Goal: Task Accomplishment & Management: Manage account settings

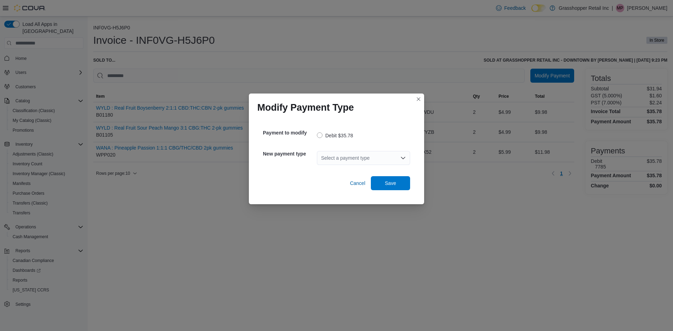
click at [334, 157] on div "Select a payment type" at bounding box center [363, 158] width 93 height 14
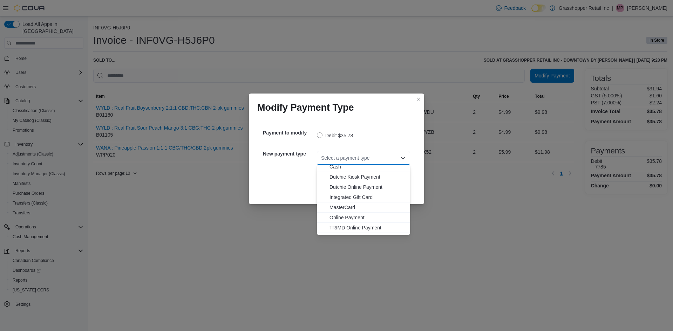
scroll to position [42, 0]
click at [338, 231] on span "Visa" at bounding box center [368, 229] width 76 height 7
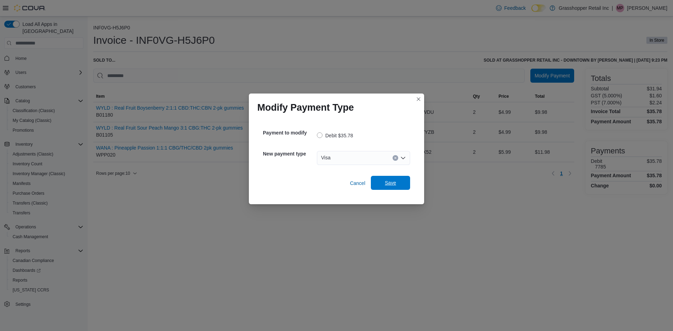
click at [393, 178] on span "Save" at bounding box center [390, 183] width 31 height 14
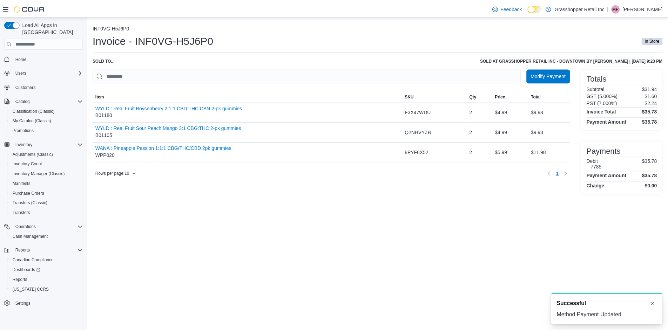
scroll to position [0, 0]
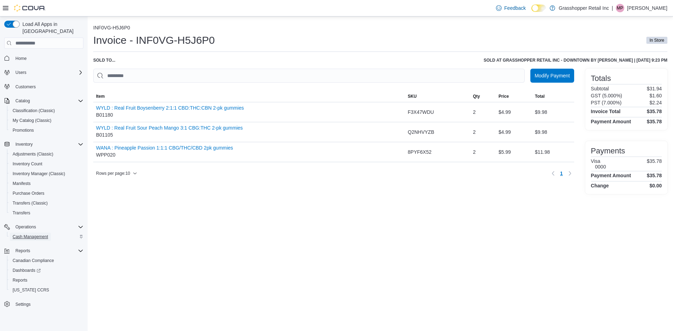
click at [46, 234] on span "Cash Management" at bounding box center [30, 237] width 35 height 6
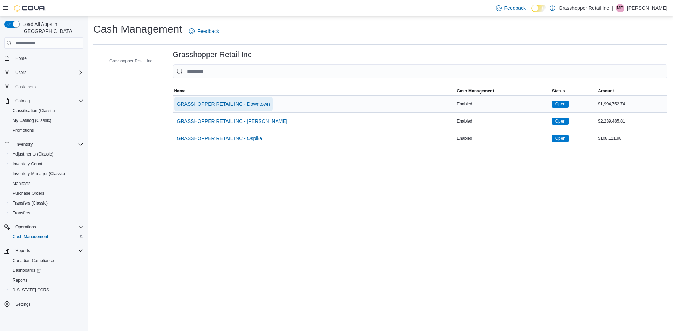
click at [238, 106] on span "GRASSHOPPER RETAIL INC - Downtown" at bounding box center [223, 104] width 93 height 7
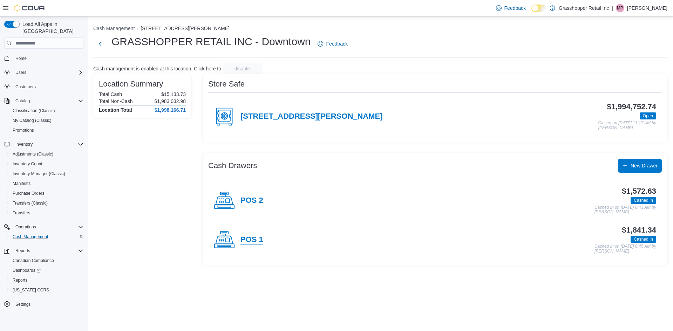
click at [248, 237] on h4 "POS 1" at bounding box center [251, 240] width 23 height 9
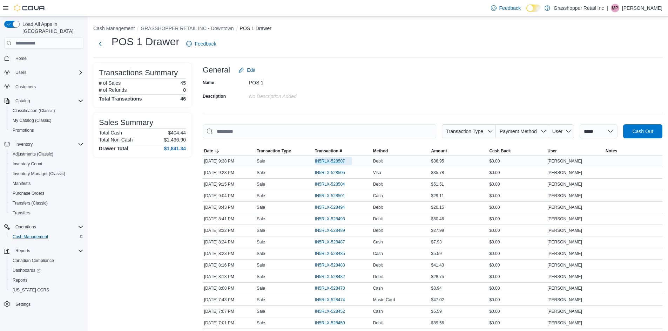
click at [333, 162] on span "IN5RLX-528507" at bounding box center [330, 161] width 30 height 6
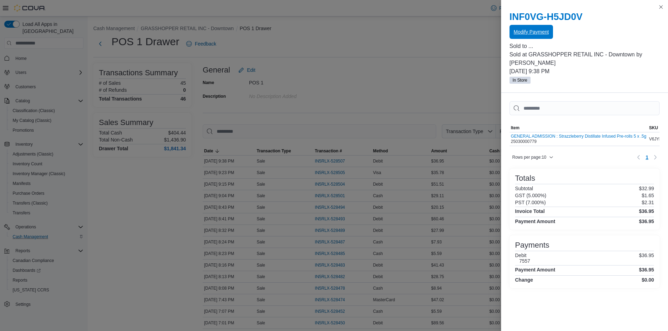
click at [524, 37] on span "Modify Payment" at bounding box center [531, 32] width 35 height 14
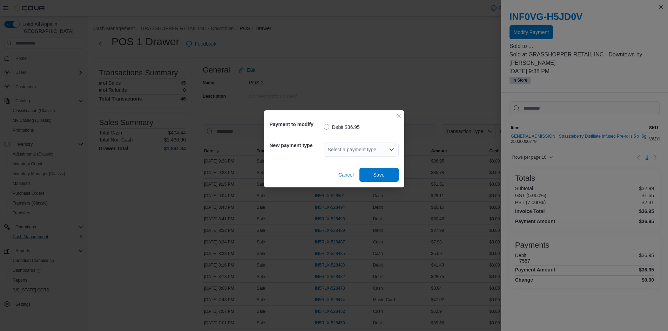
click at [337, 148] on div "Select a payment type" at bounding box center [361, 150] width 75 height 14
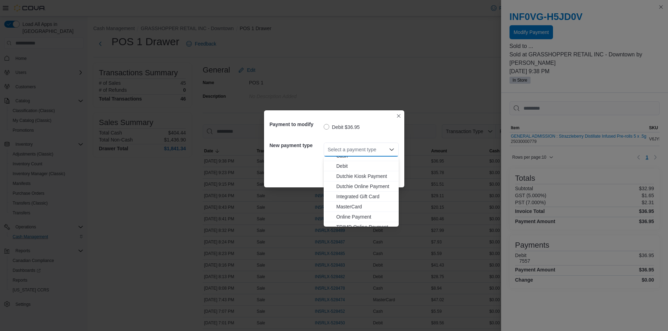
scroll to position [52, 0]
click at [352, 190] on span "MasterCard" at bounding box center [365, 191] width 58 height 7
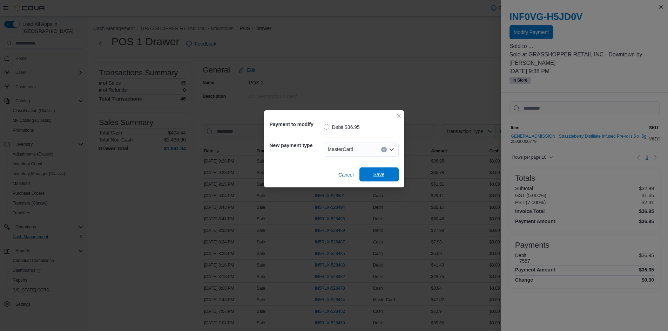
click at [368, 171] on span "Save" at bounding box center [379, 175] width 31 height 14
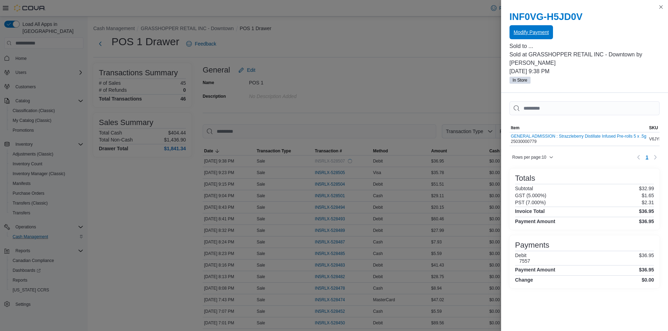
scroll to position [0, 0]
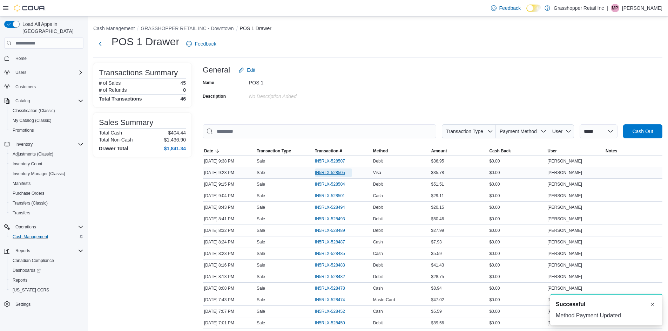
click at [343, 172] on span "IN5RLX-528505" at bounding box center [330, 173] width 30 height 6
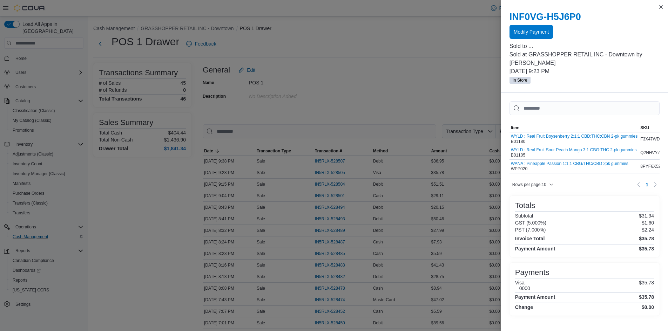
click at [543, 35] on span "Modify Payment" at bounding box center [531, 31] width 35 height 7
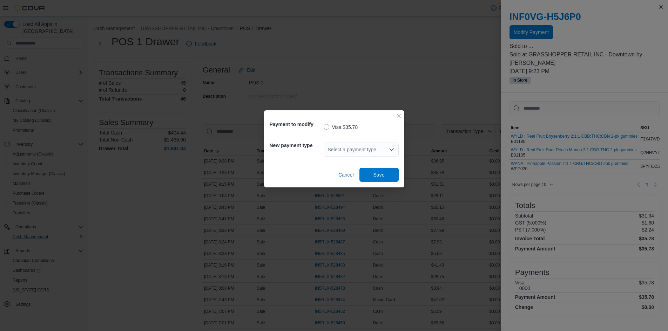
click at [395, 74] on div "Payment to modify Visa $35.78 New payment type Select a payment type Cancel Save" at bounding box center [334, 165] width 668 height 331
click at [381, 180] on span "Save" at bounding box center [379, 175] width 31 height 14
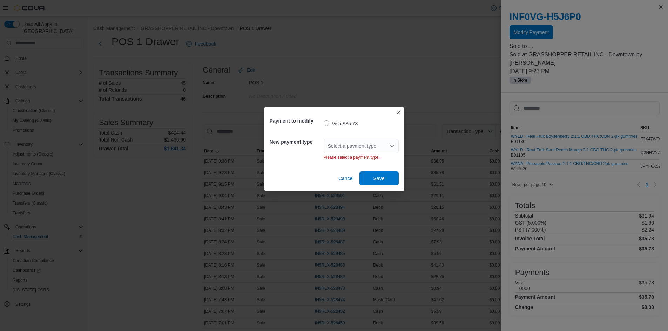
click at [367, 62] on div "Payment to modify Visa $35.78 New payment type Select a payment type Please sel…" at bounding box center [334, 165] width 668 height 331
click at [396, 110] on div "Payment to modify Visa $35.78 New payment type Select a payment type Please sel…" at bounding box center [334, 149] width 140 height 84
click at [396, 110] on button "Closes this modal window" at bounding box center [398, 112] width 8 height 8
